Goal: Information Seeking & Learning: Learn about a topic

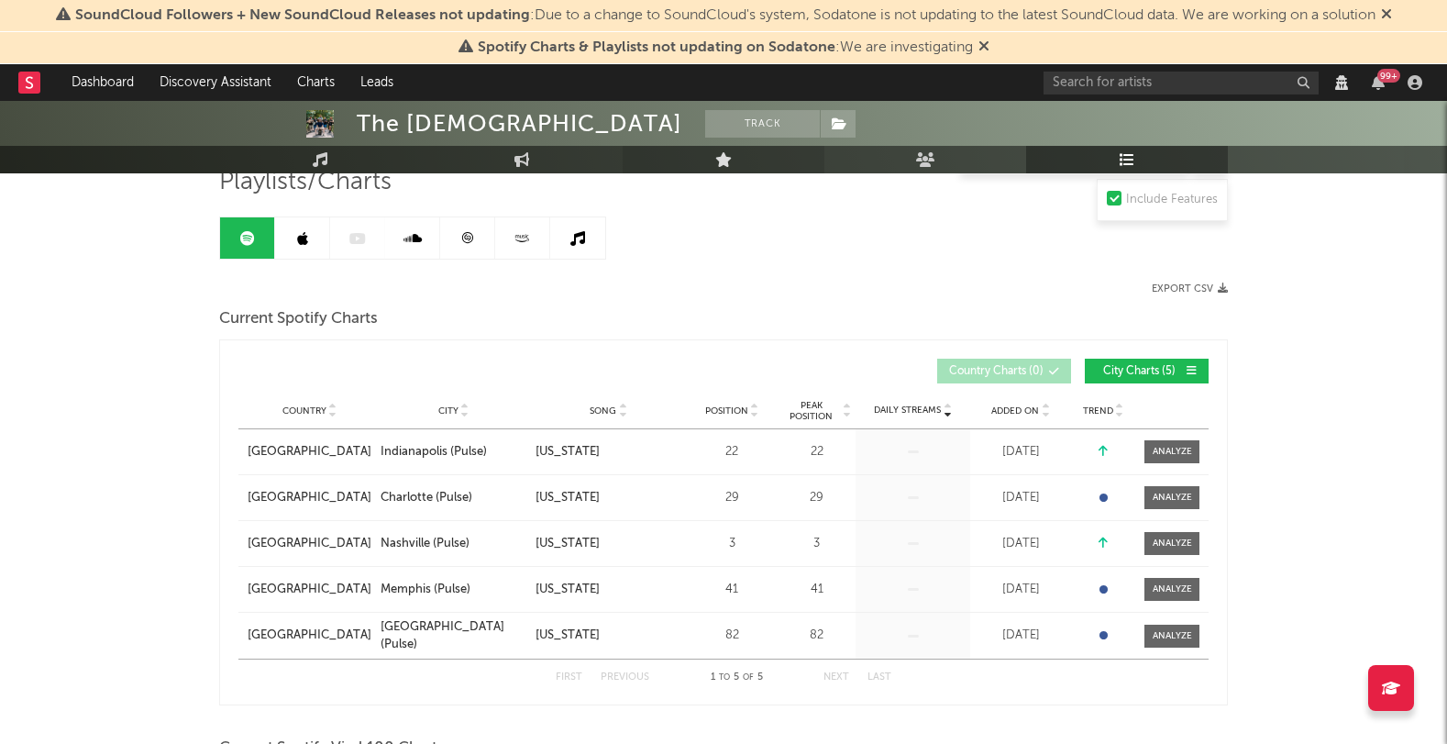
scroll to position [302, 0]
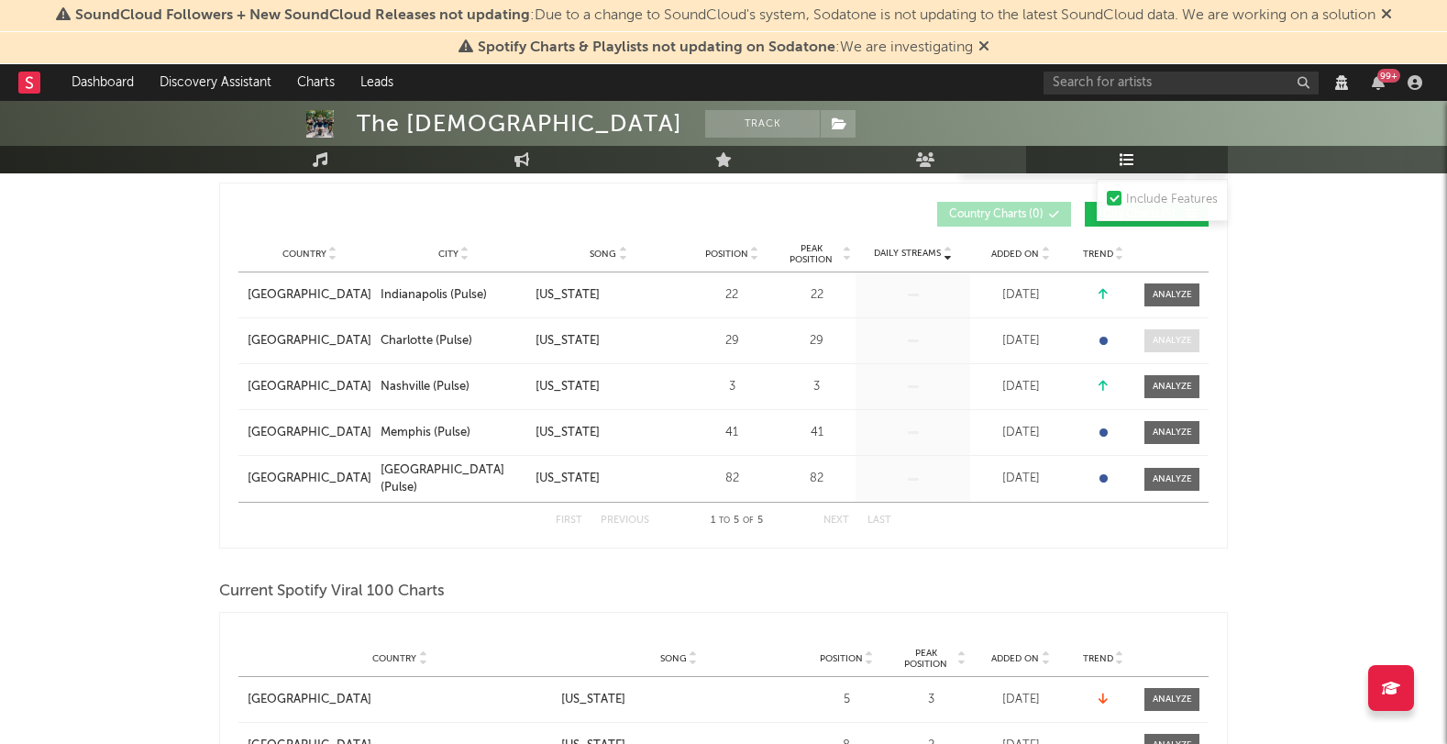
click at [1169, 340] on div at bounding box center [1171, 341] width 39 height 14
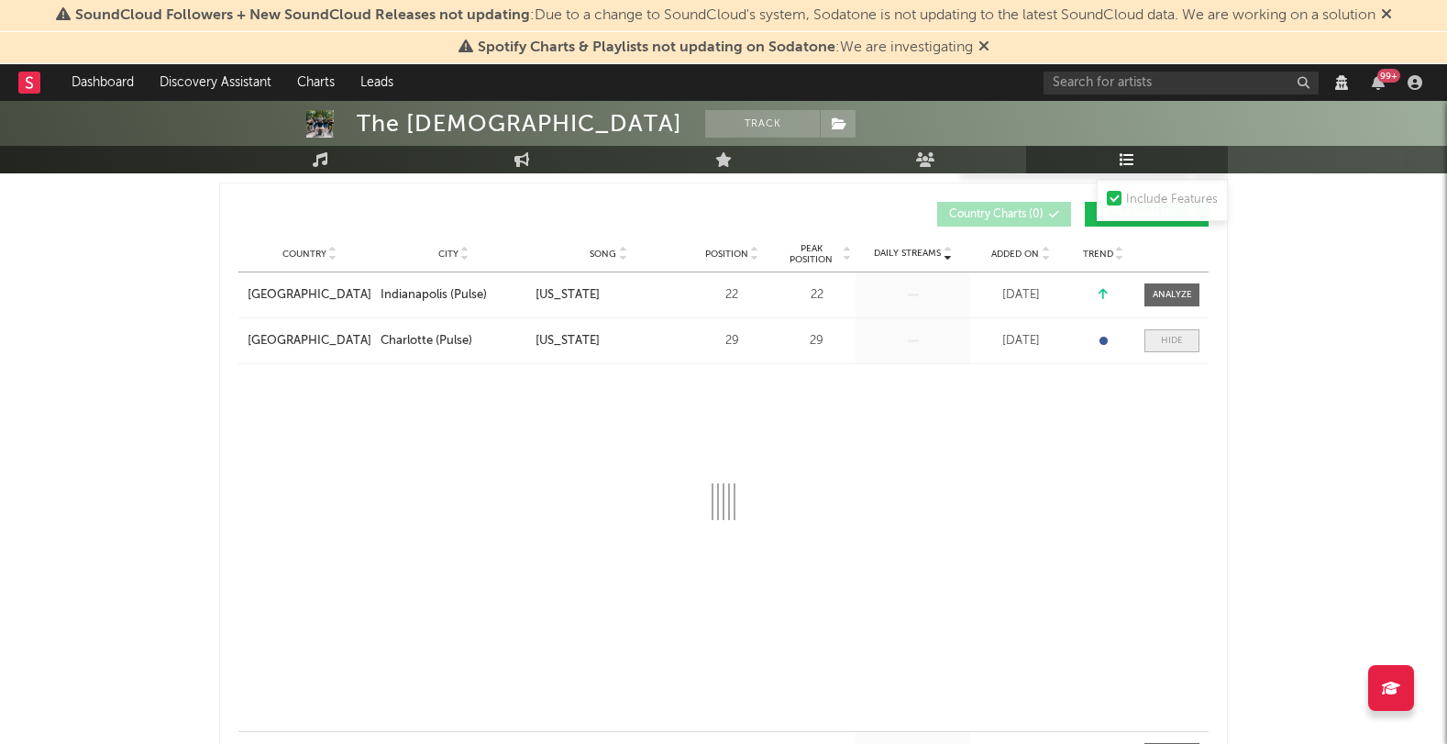
select select "1w"
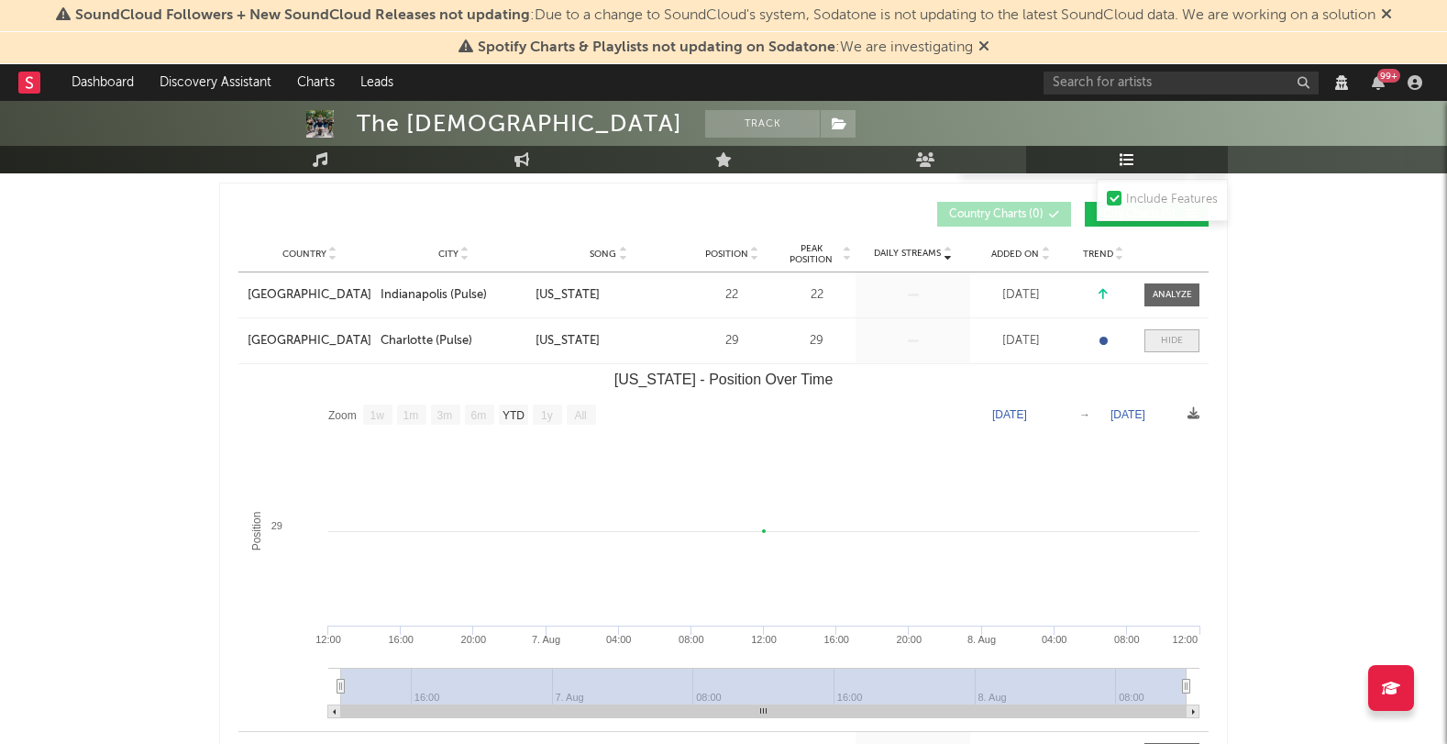
click at [1169, 340] on div at bounding box center [1172, 341] width 22 height 14
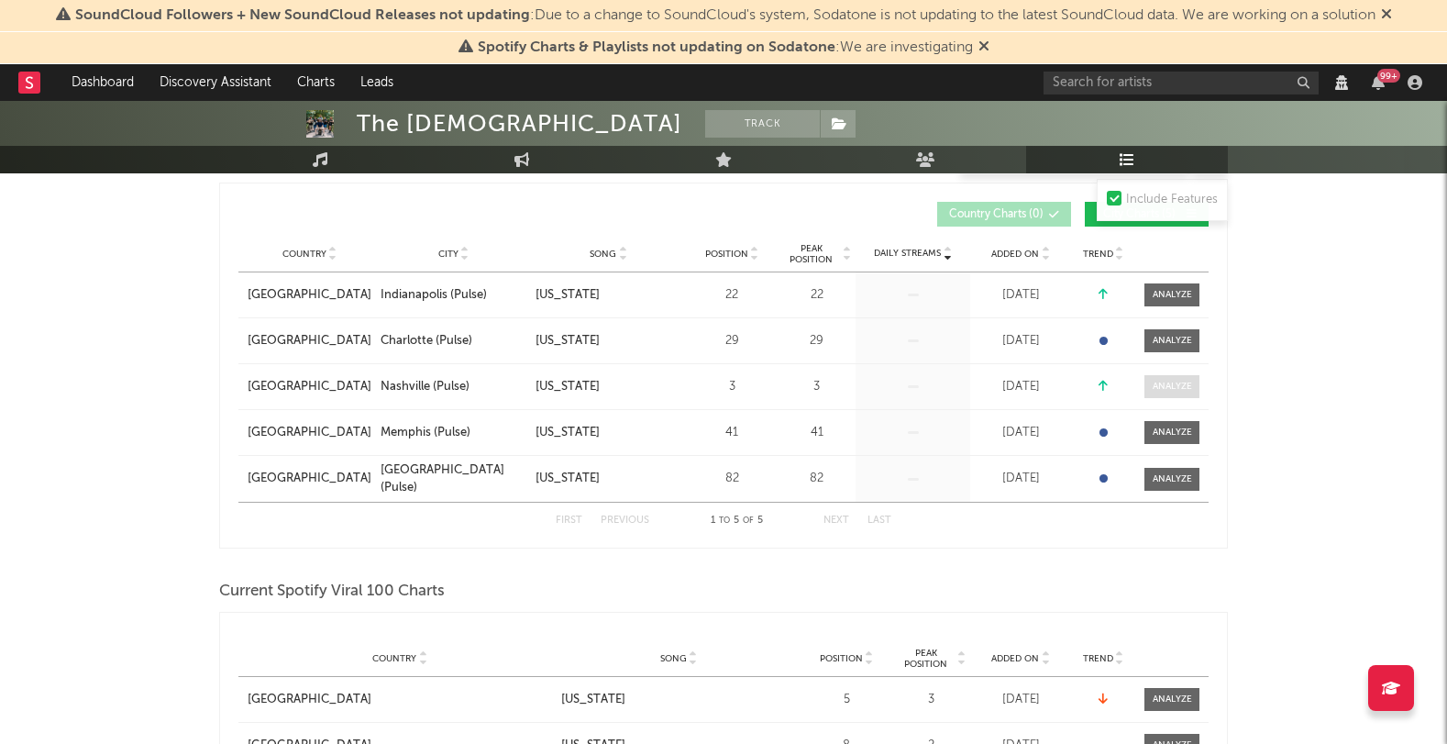
click at [1166, 382] on div at bounding box center [1171, 387] width 39 height 14
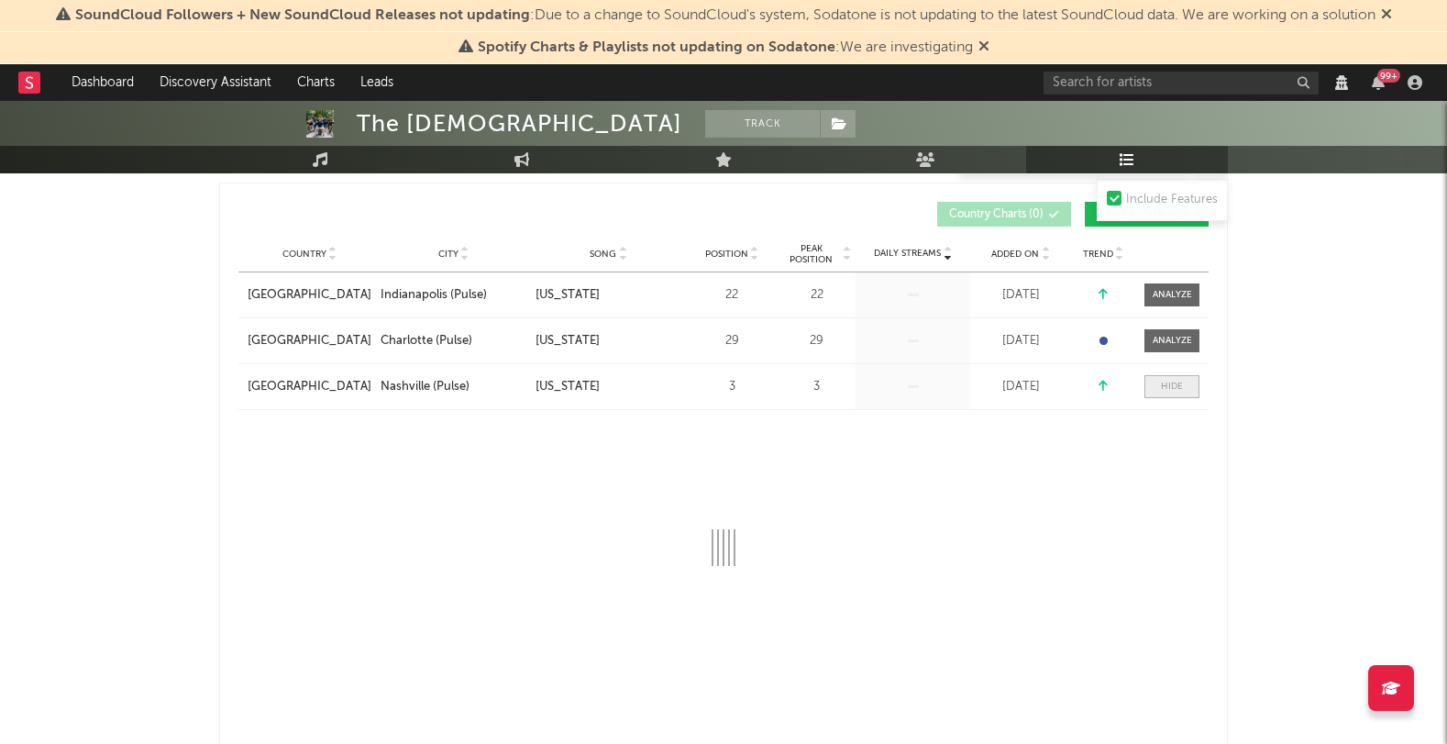
select select "1w"
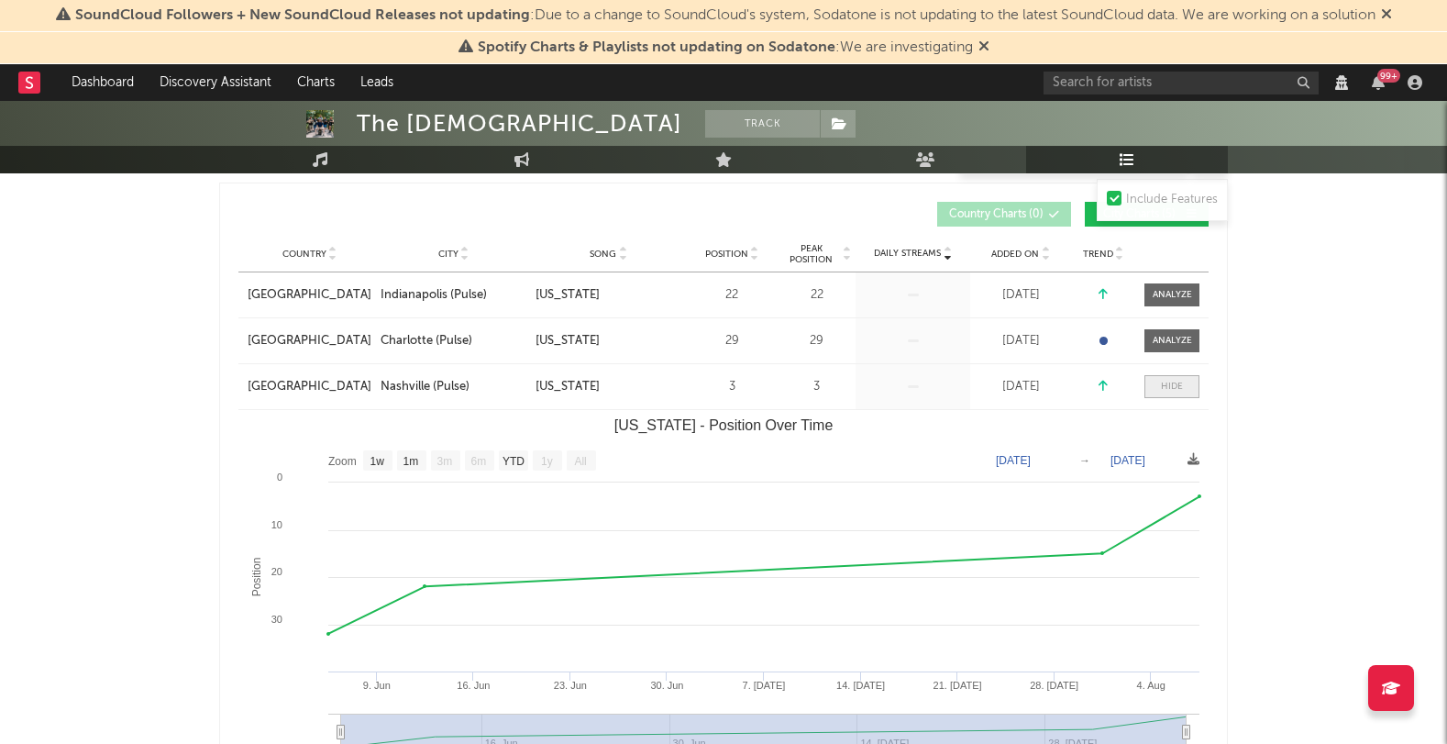
click at [1166, 382] on div at bounding box center [1172, 387] width 22 height 14
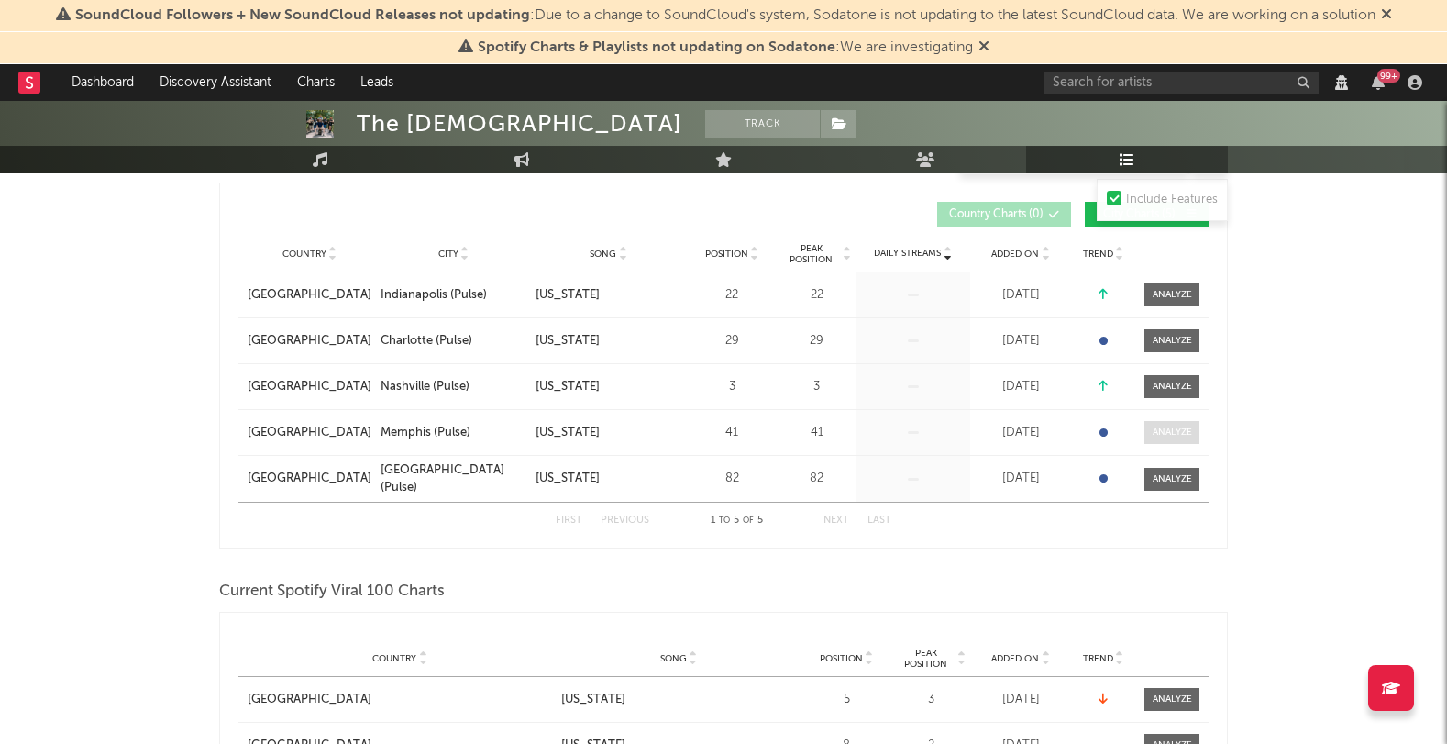
click at [1156, 437] on div at bounding box center [1171, 432] width 39 height 14
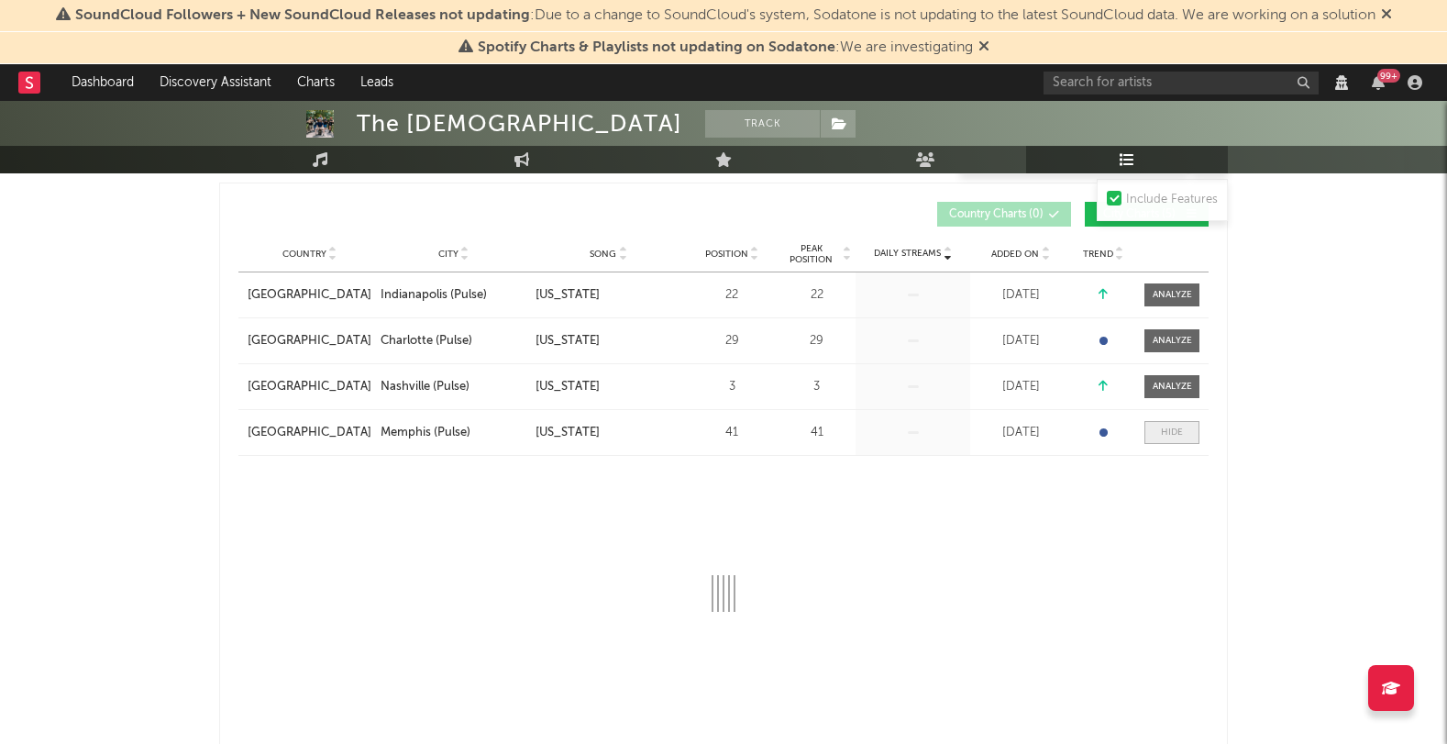
select select "1w"
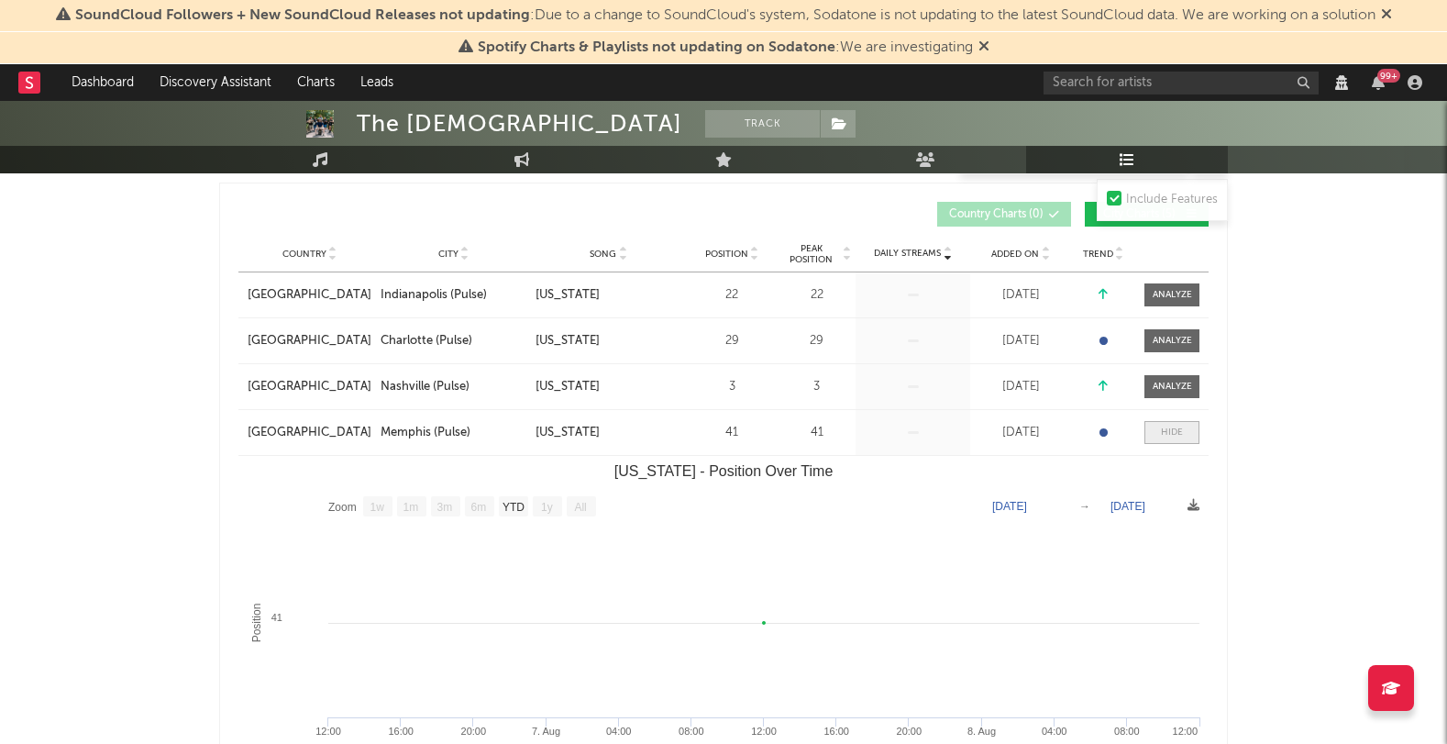
click at [1156, 437] on span at bounding box center [1171, 432] width 55 height 23
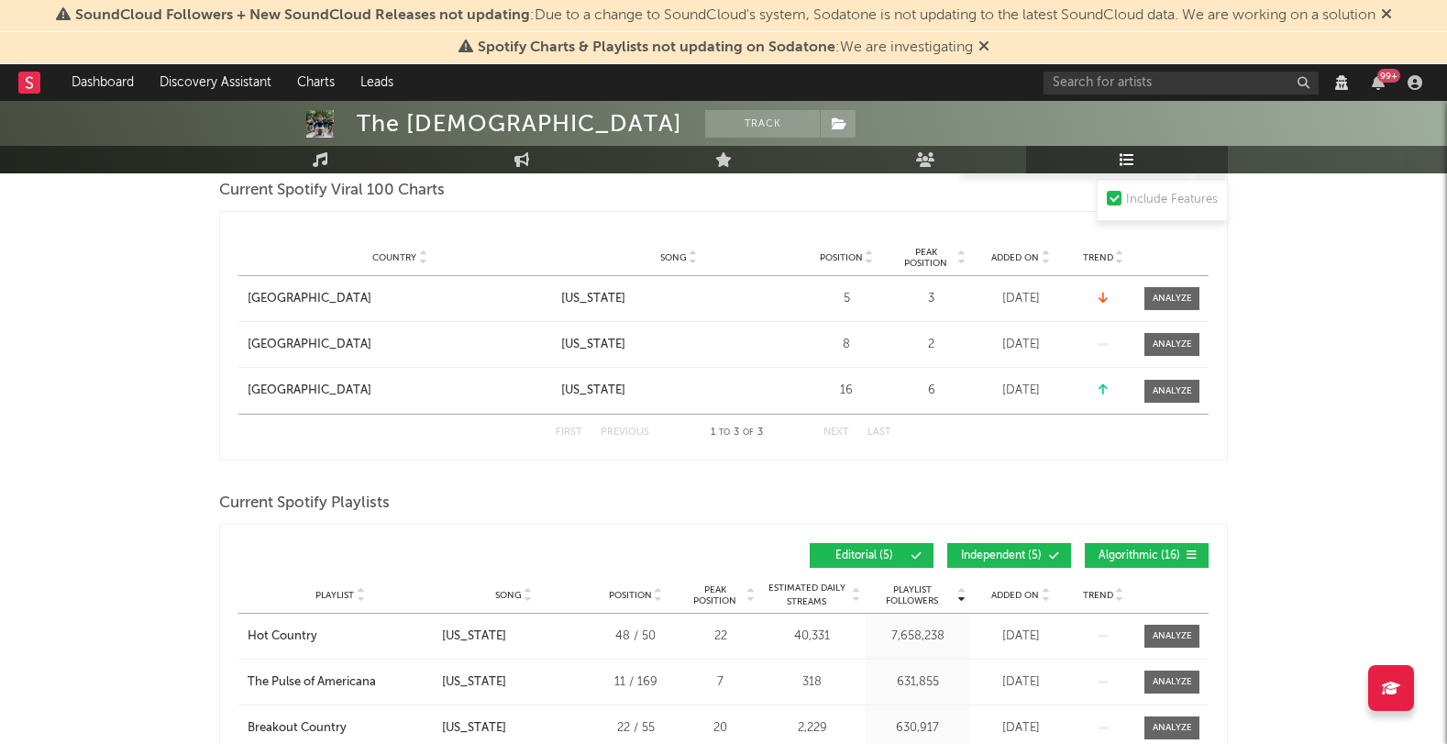
scroll to position [696, 0]
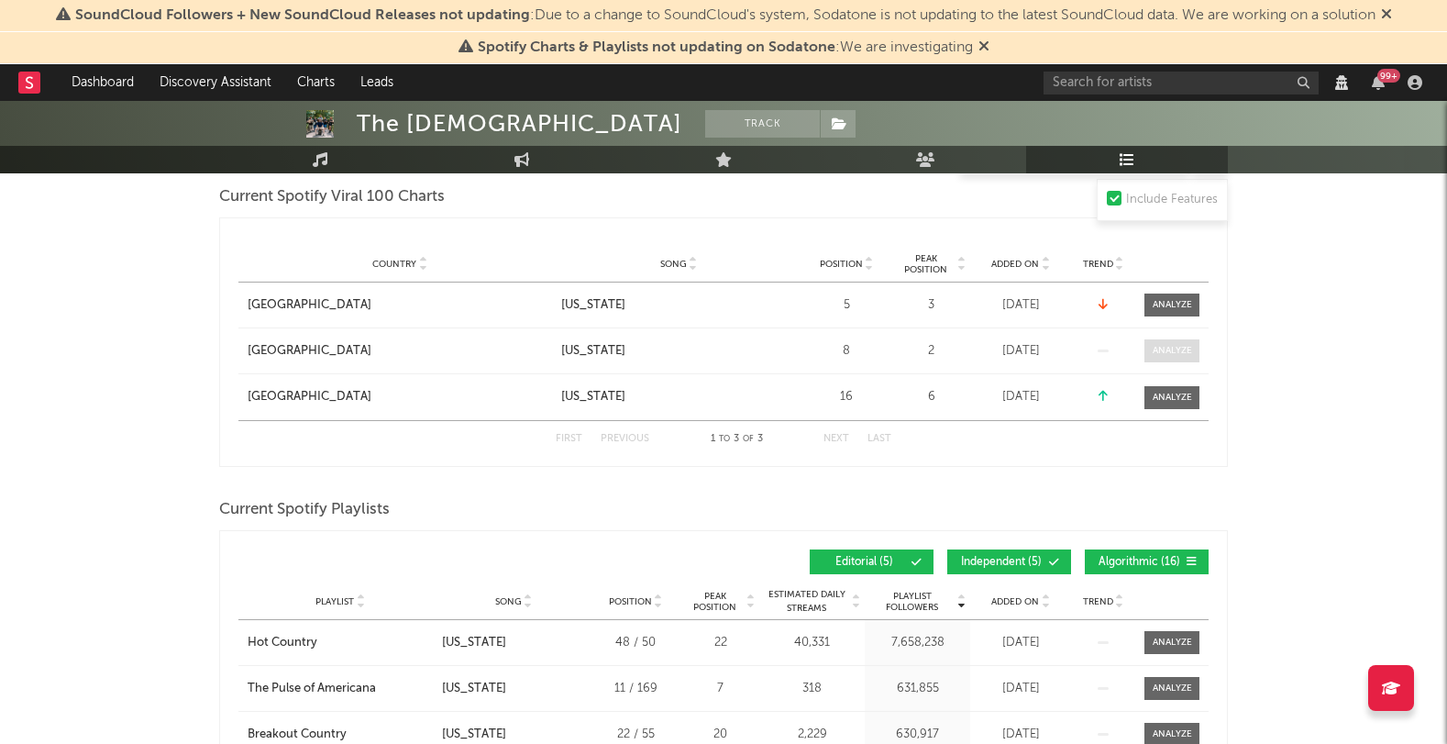
click at [1166, 339] on span at bounding box center [1171, 350] width 55 height 23
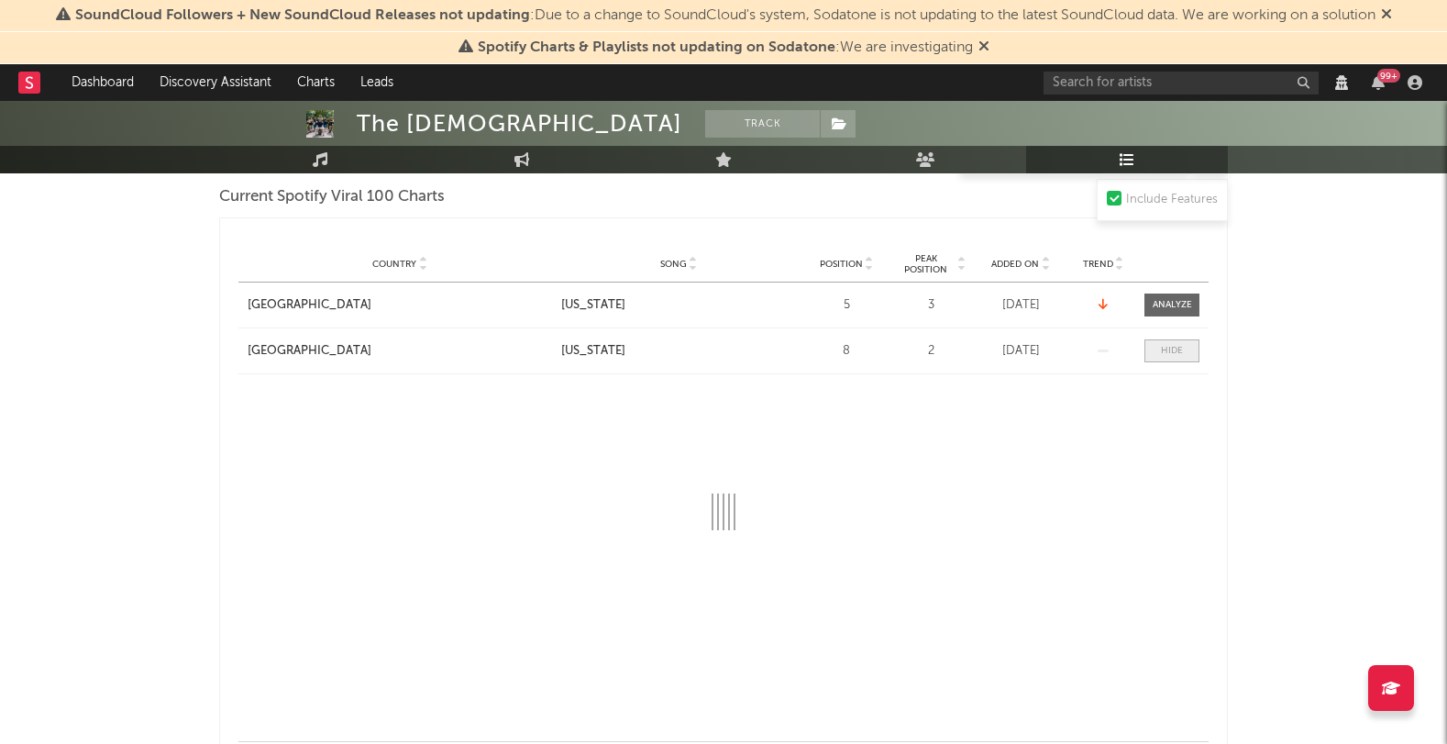
select select "1w"
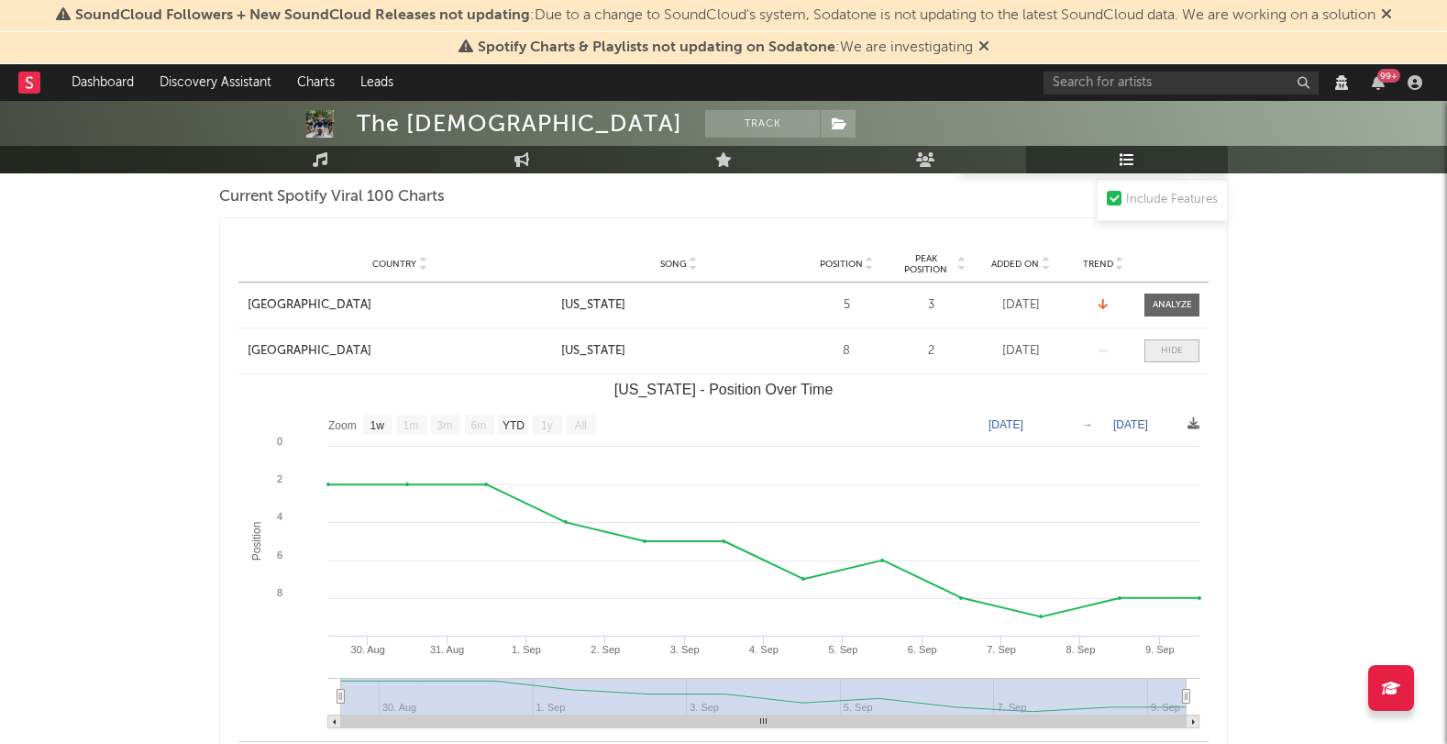
click at [1165, 342] on span at bounding box center [1171, 350] width 55 height 23
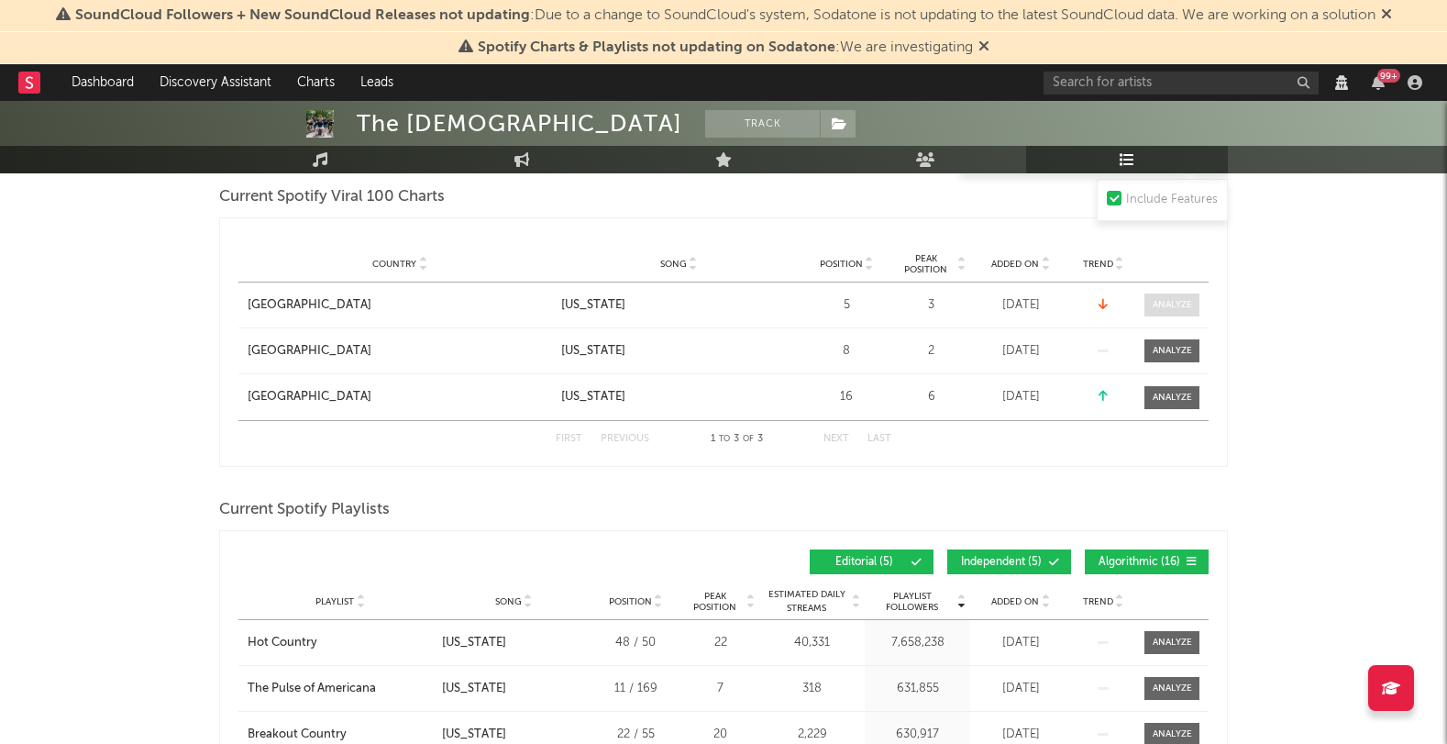
click at [1158, 312] on span at bounding box center [1171, 304] width 55 height 23
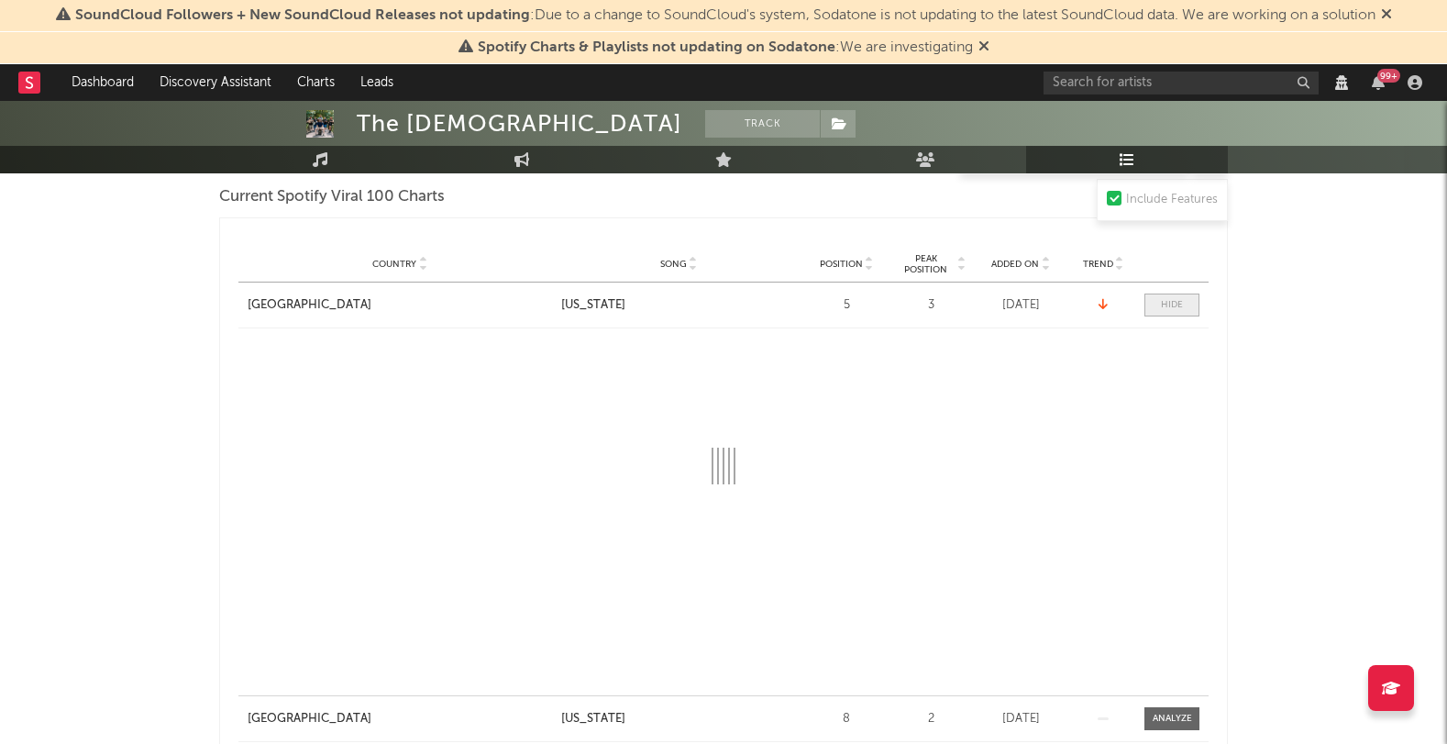
select select "1w"
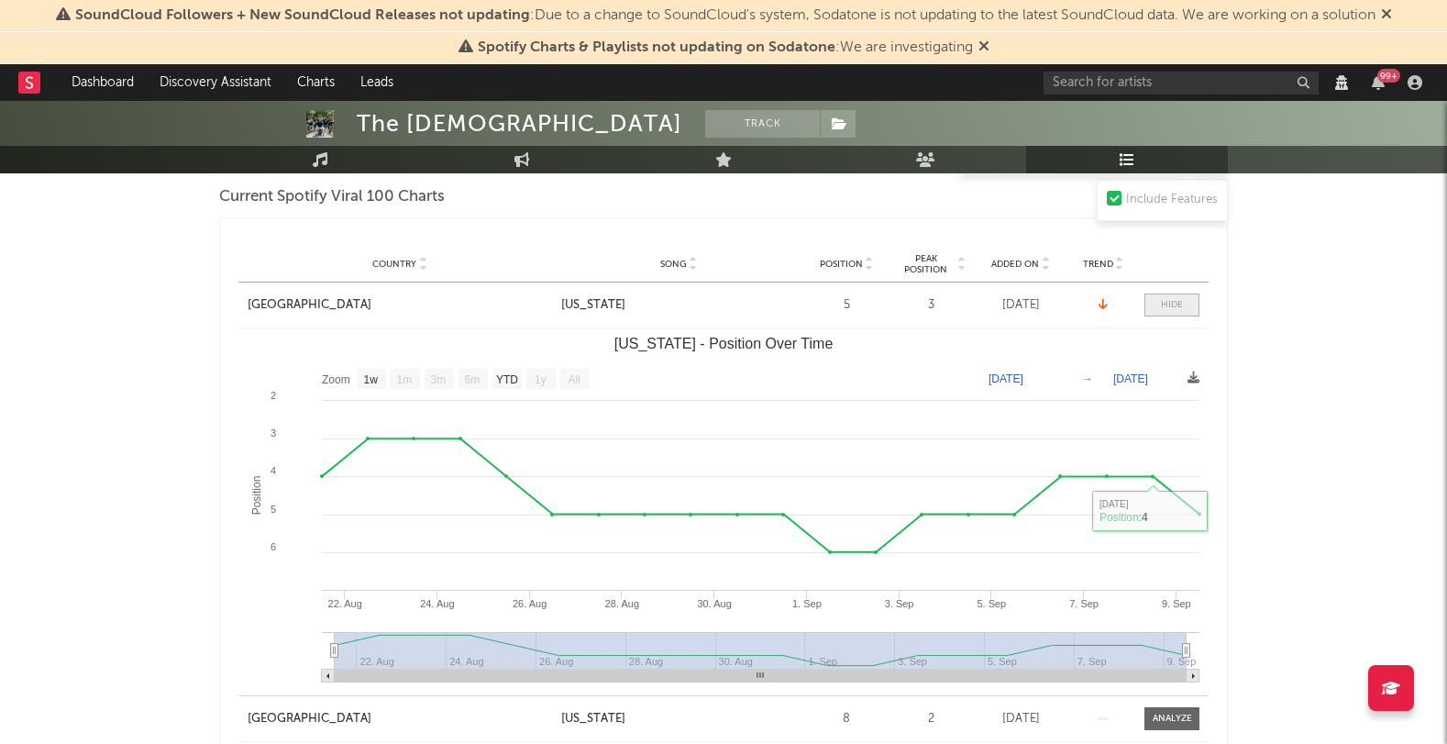
click at [1160, 309] on span at bounding box center [1171, 304] width 55 height 23
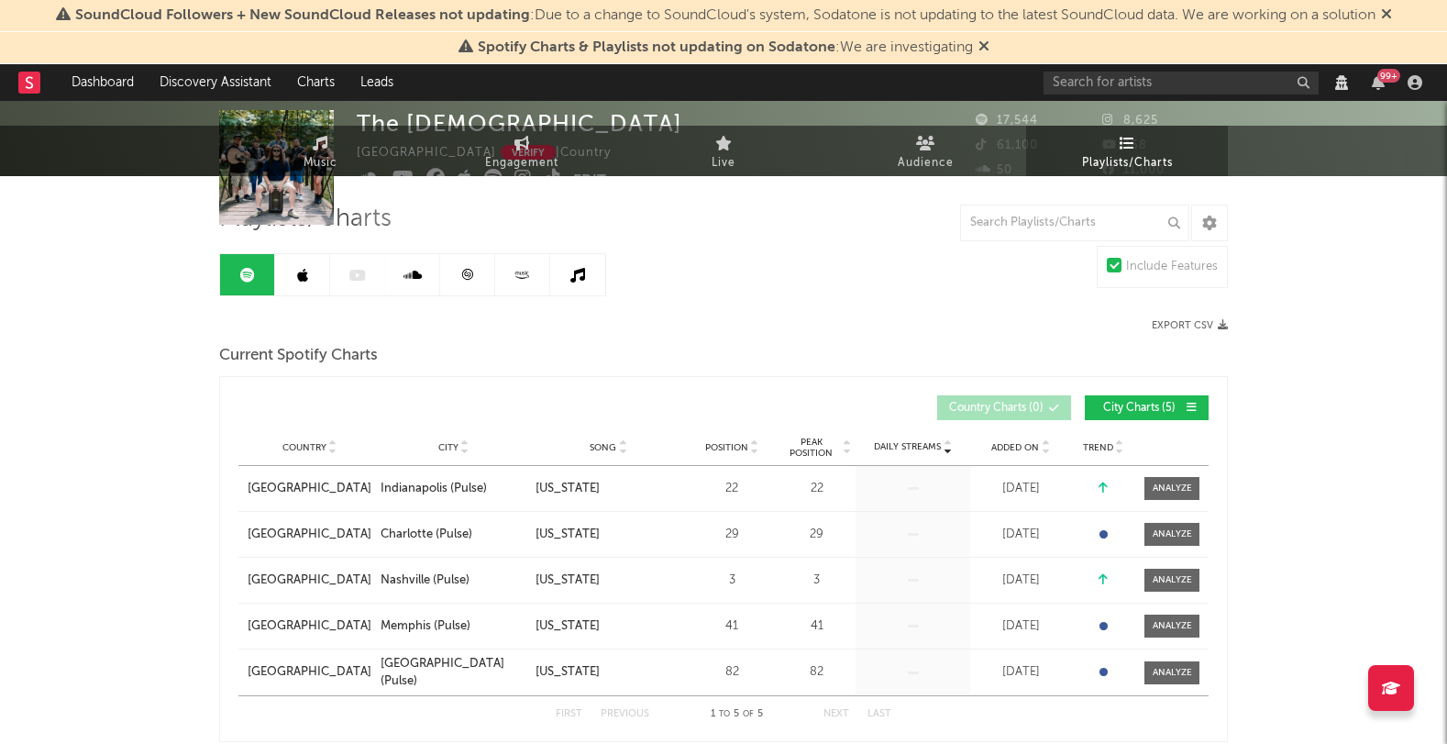
scroll to position [0, 0]
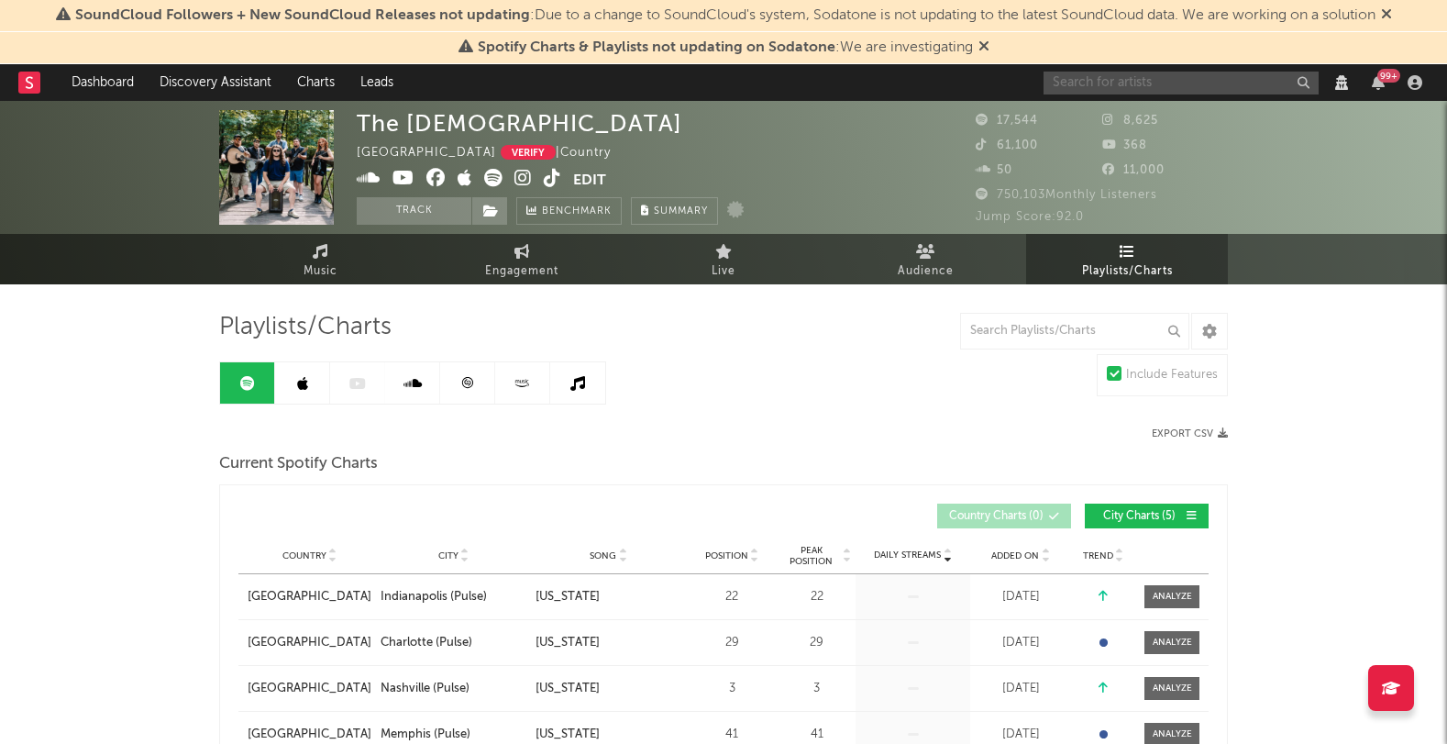
click at [1092, 80] on input "text" at bounding box center [1180, 83] width 275 height 23
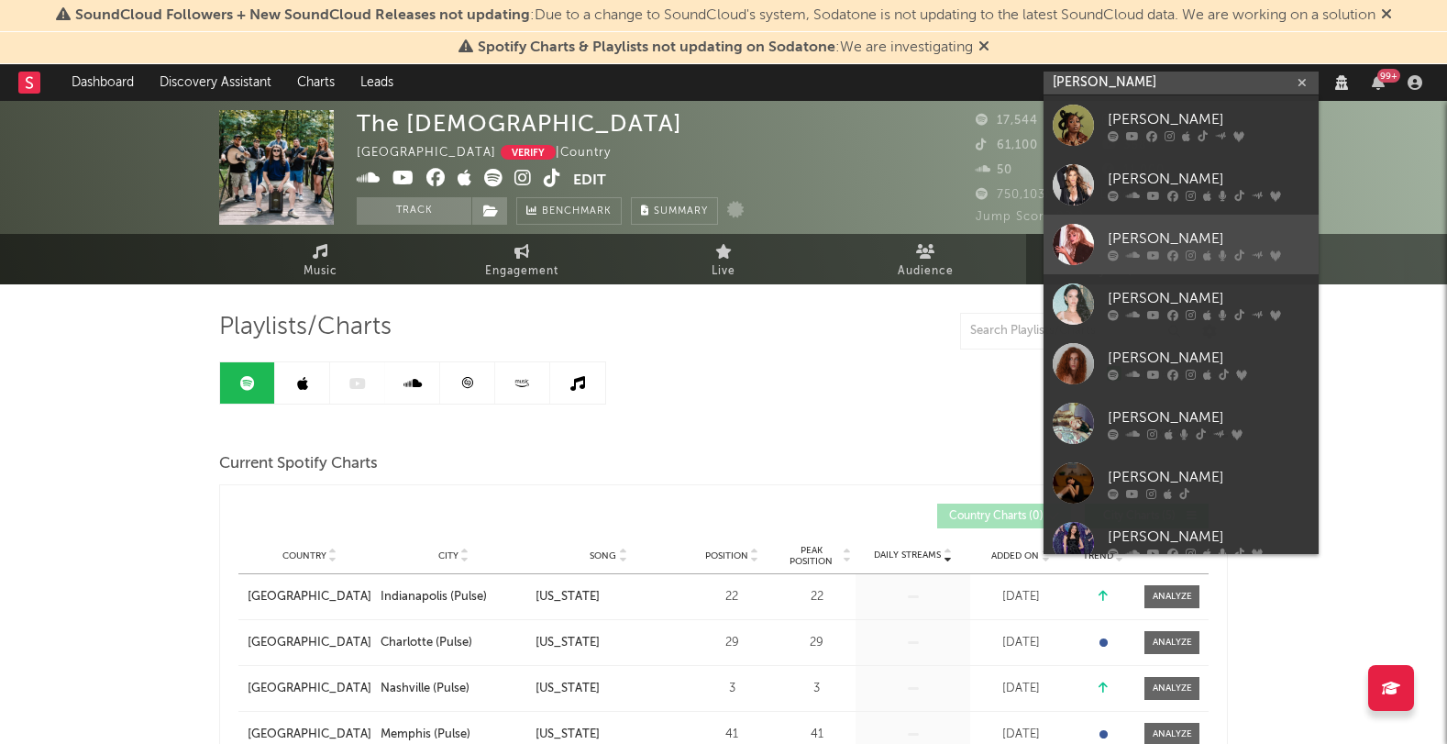
type input "[PERSON_NAME]"
click at [1160, 243] on div "[PERSON_NAME]" at bounding box center [1209, 238] width 202 height 22
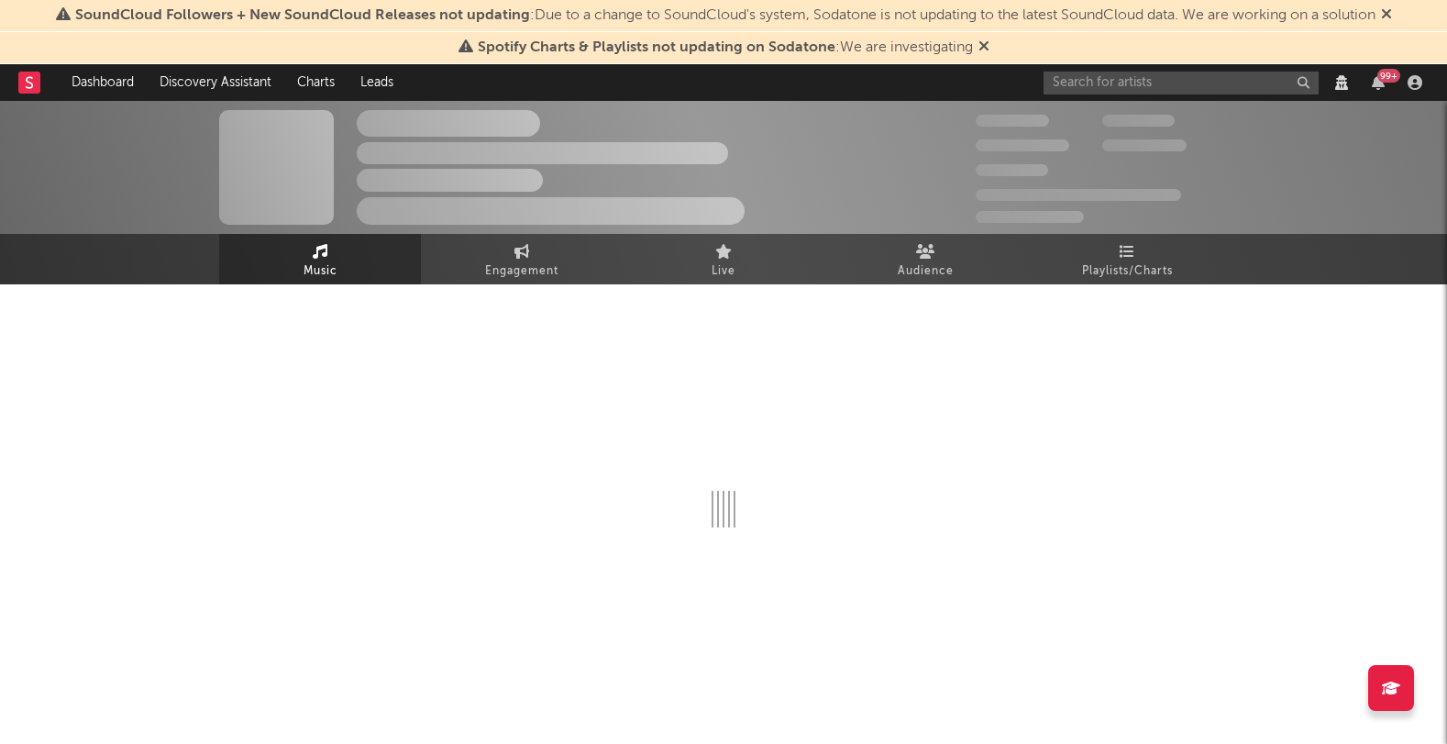
select select "View all"
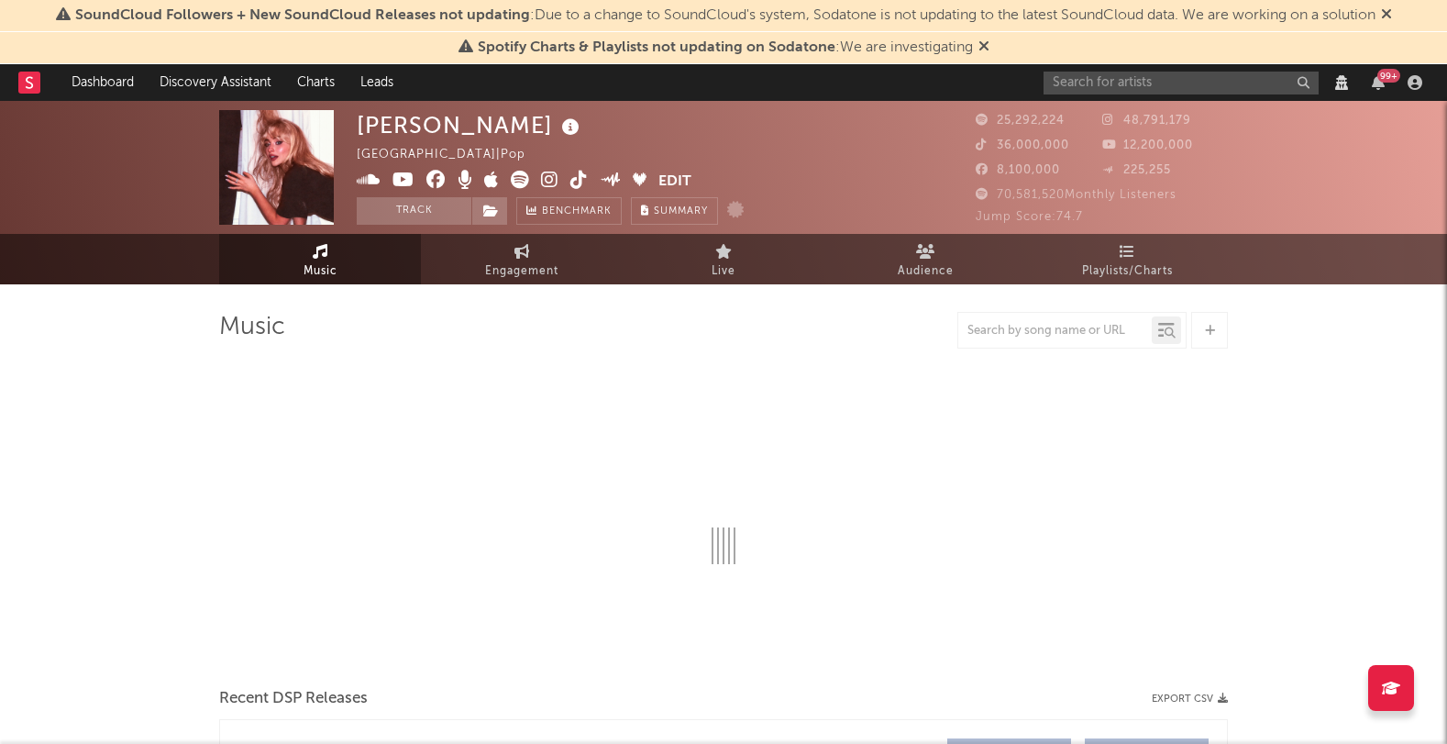
select select "View all"
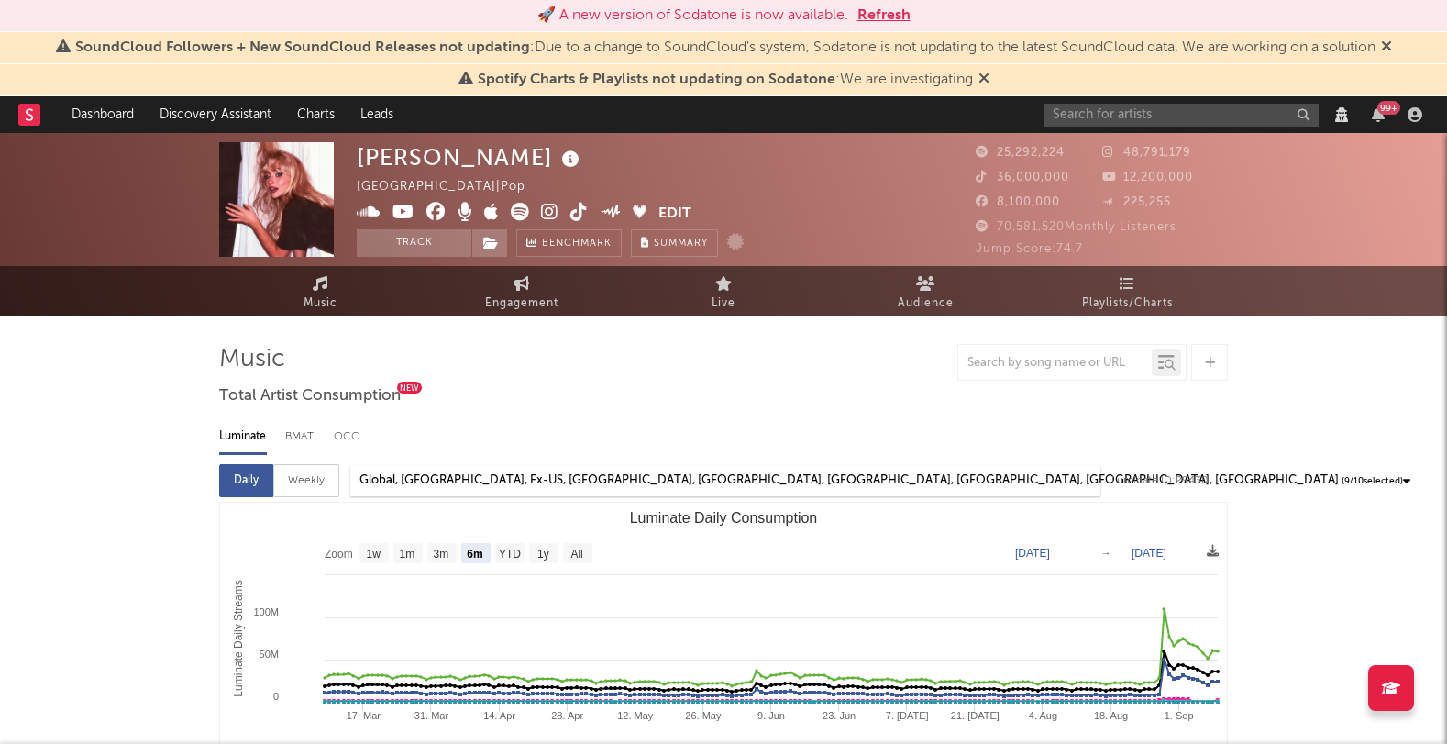
select select "View all"
select select "6m"
